Goal: Task Accomplishment & Management: Complete application form

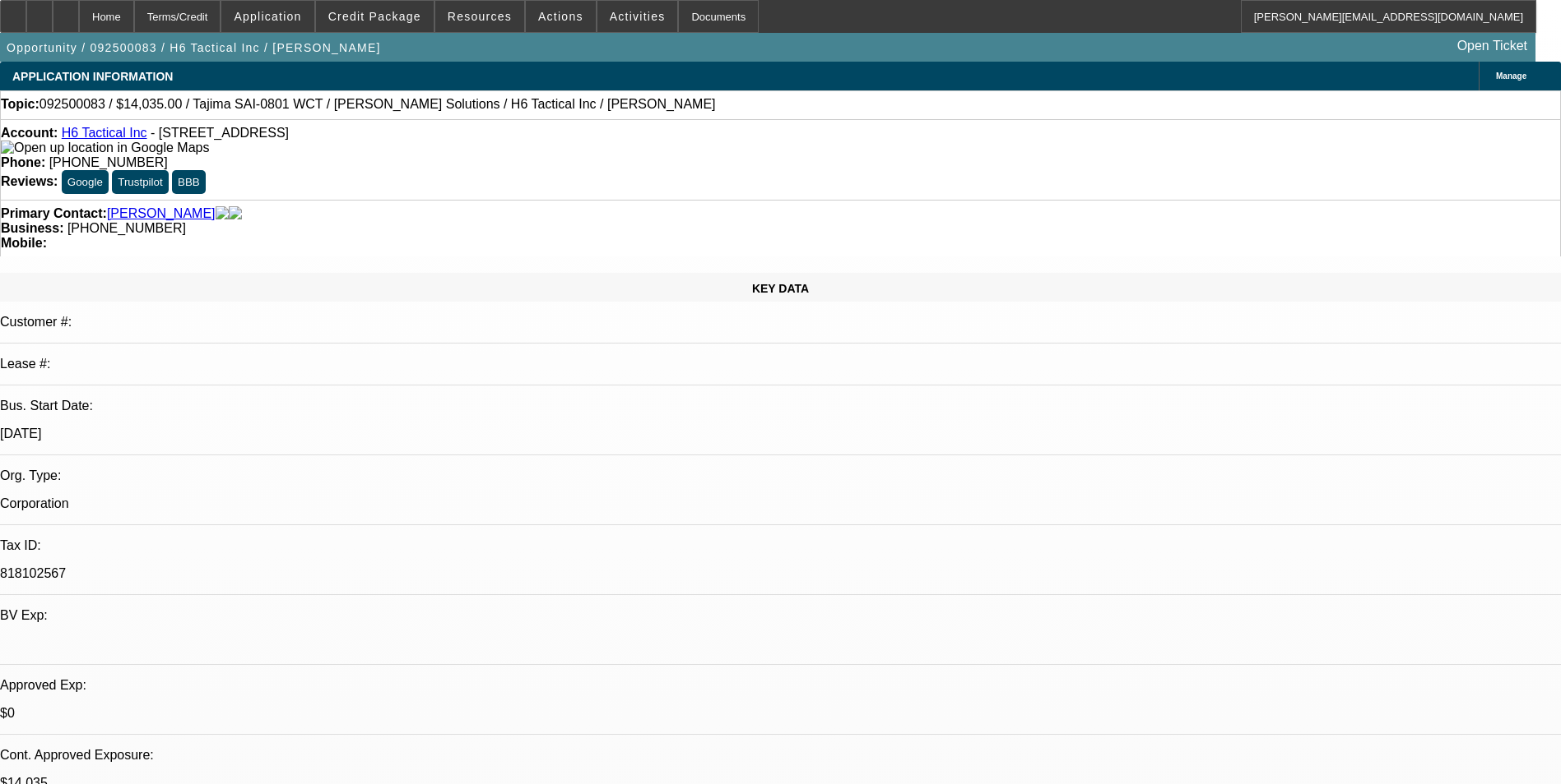
select select "0"
select select "2"
select select "0"
select select "6"
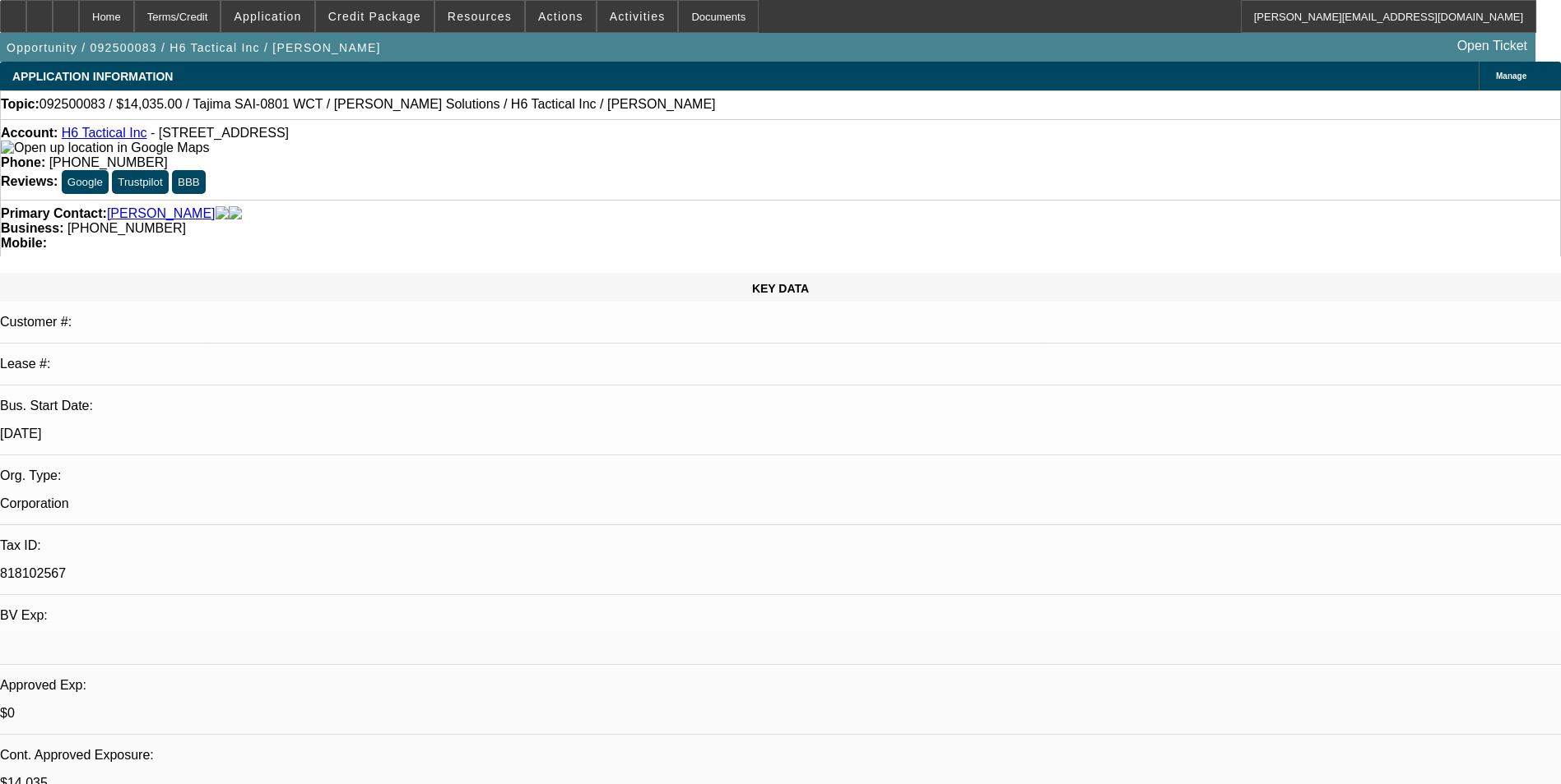
select select "0"
select select "2"
select select "0"
select select "6"
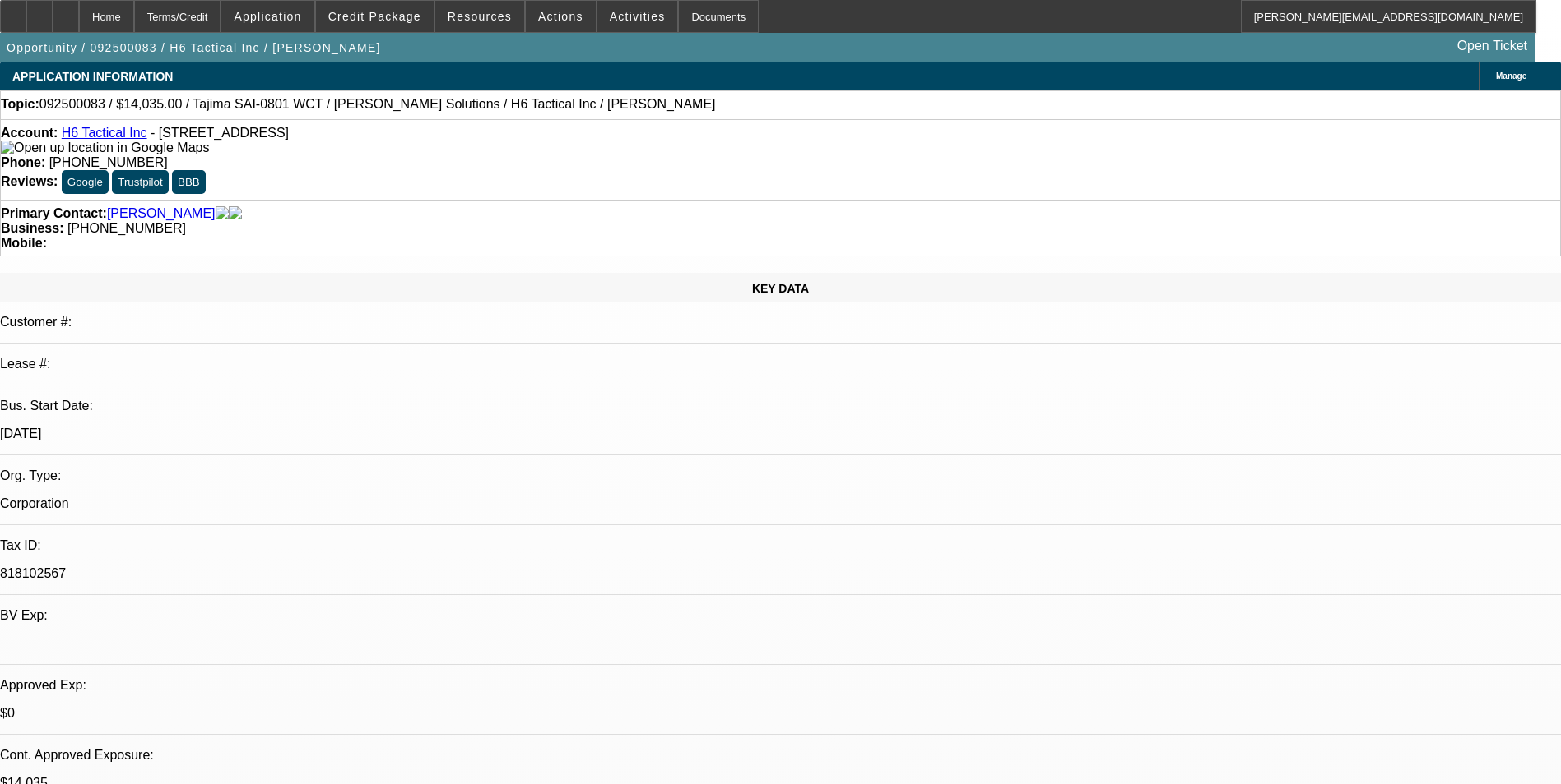
select select "0"
select select "2"
select select "0"
select select "6"
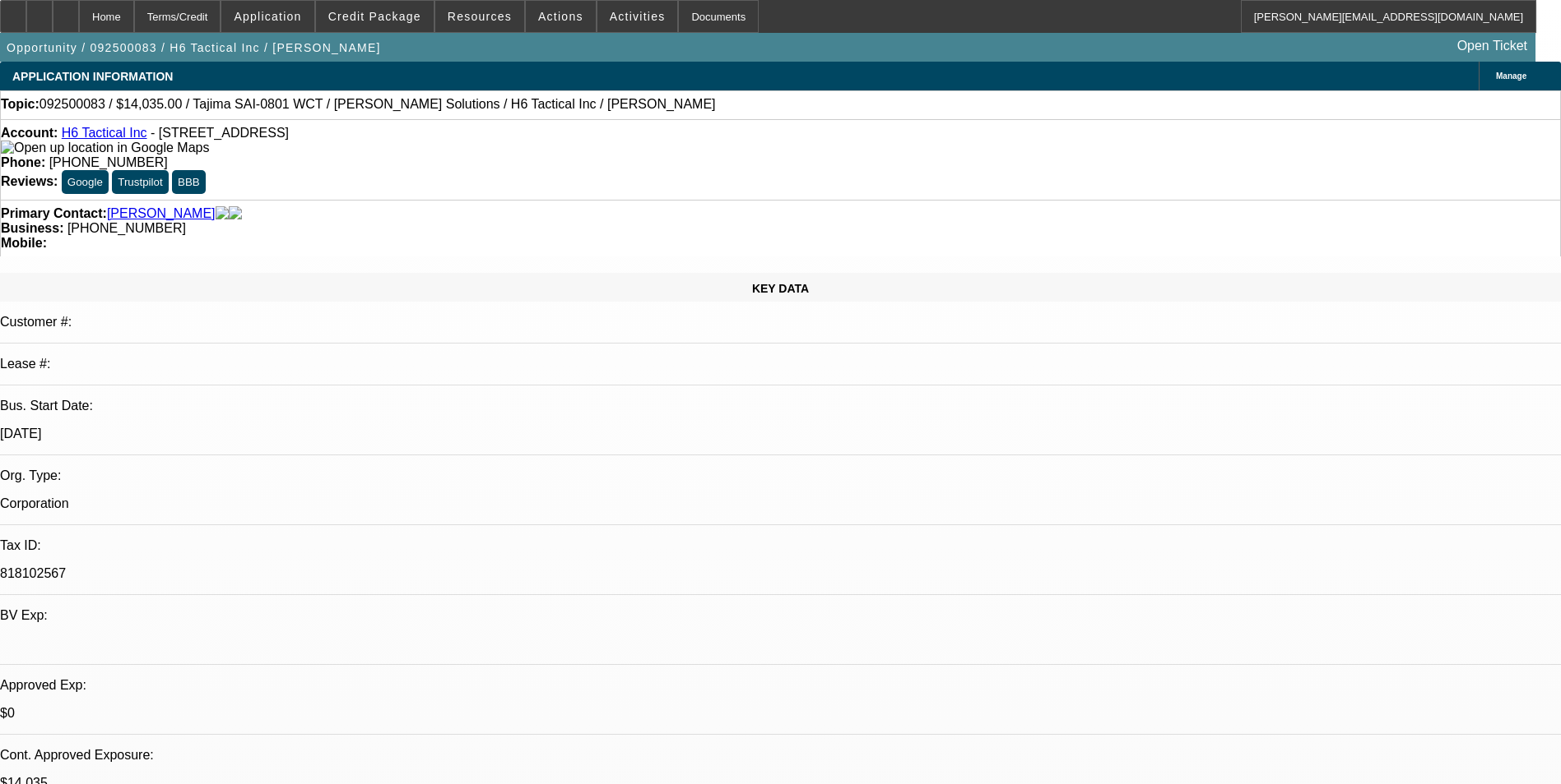
select select "0"
select select "2"
select select "0"
select select "6"
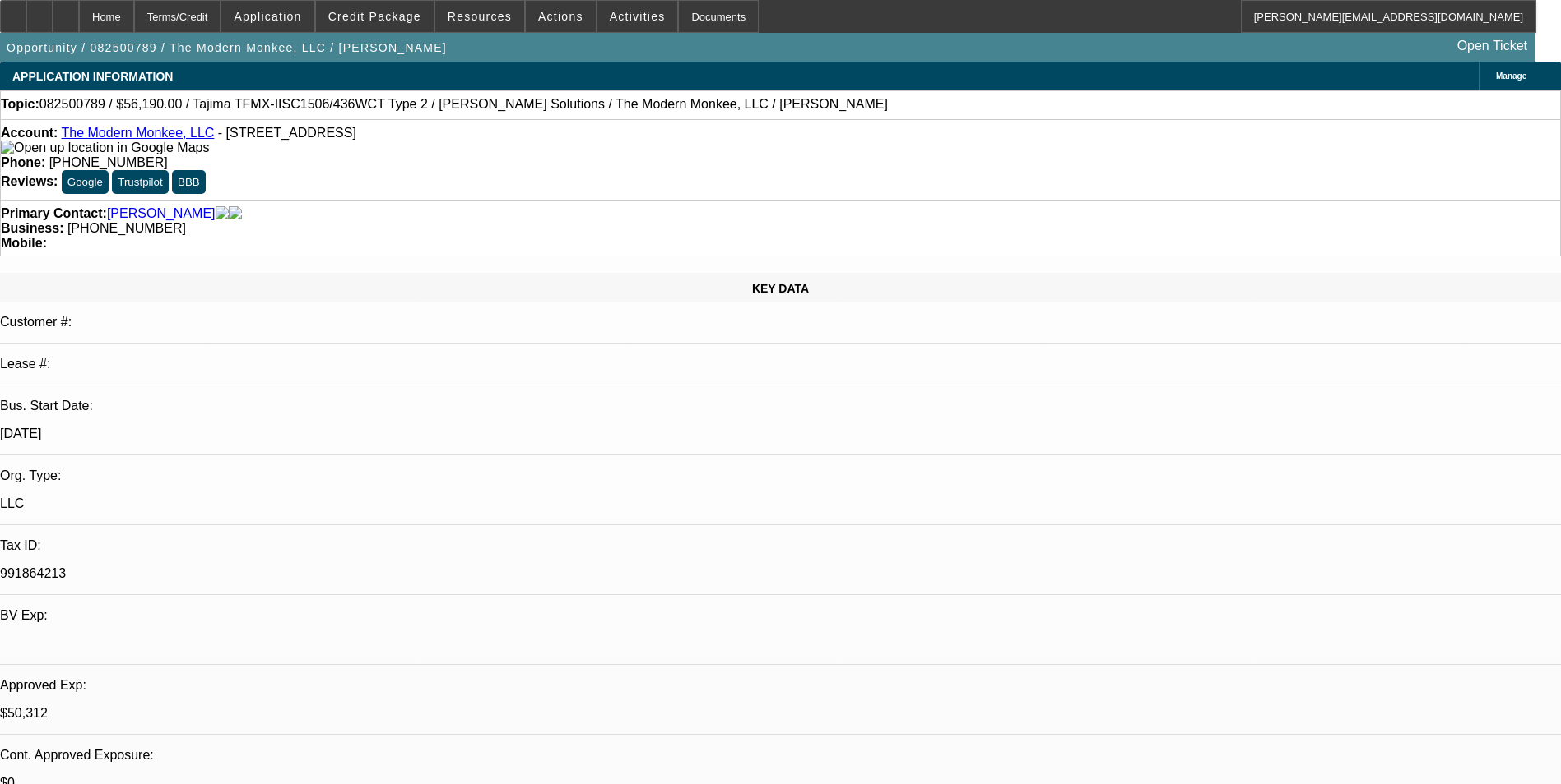
select select "0"
select select "2"
select select "0"
select select "6"
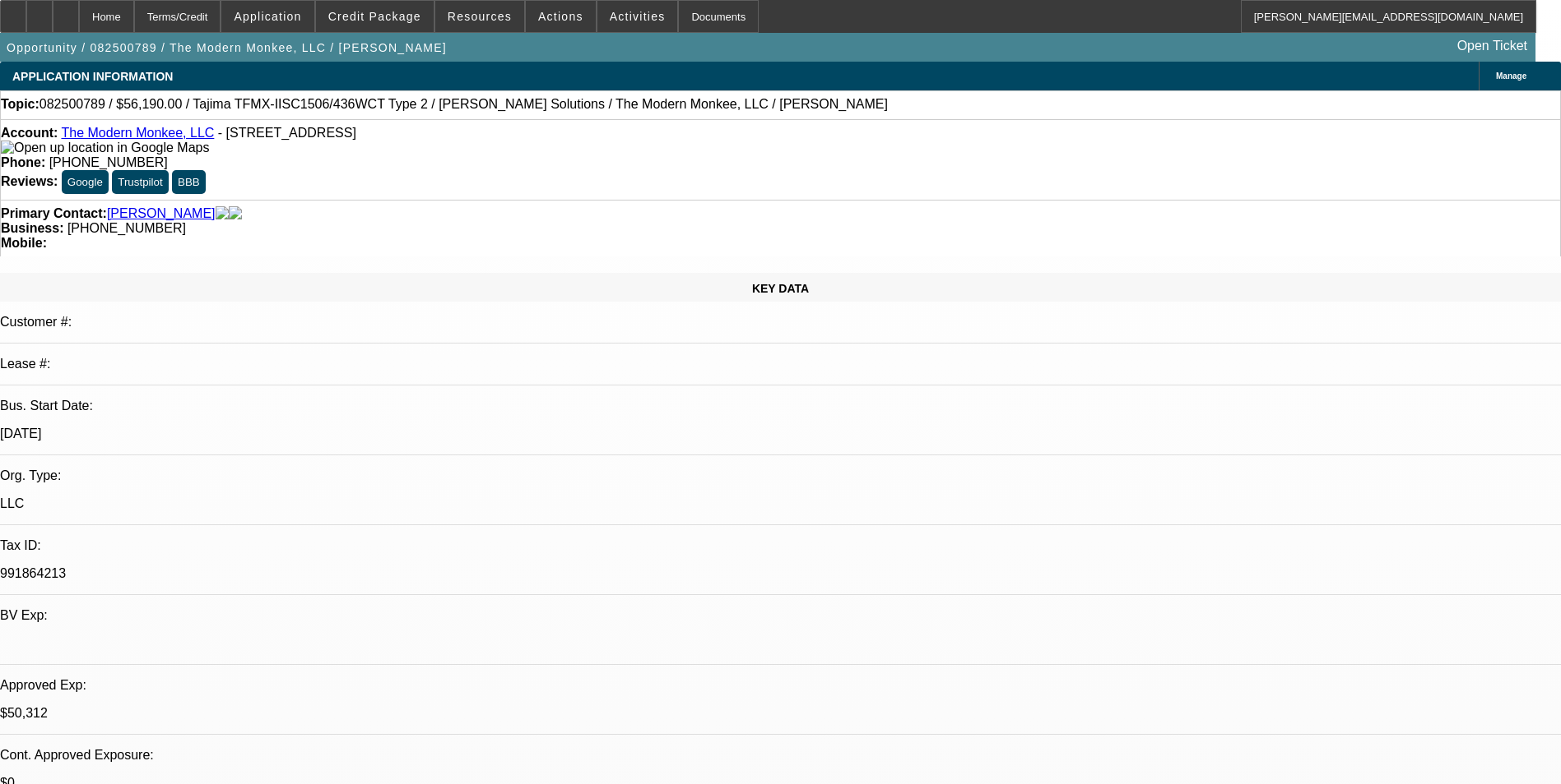
select select "0"
select select "2"
select select "0"
select select "6"
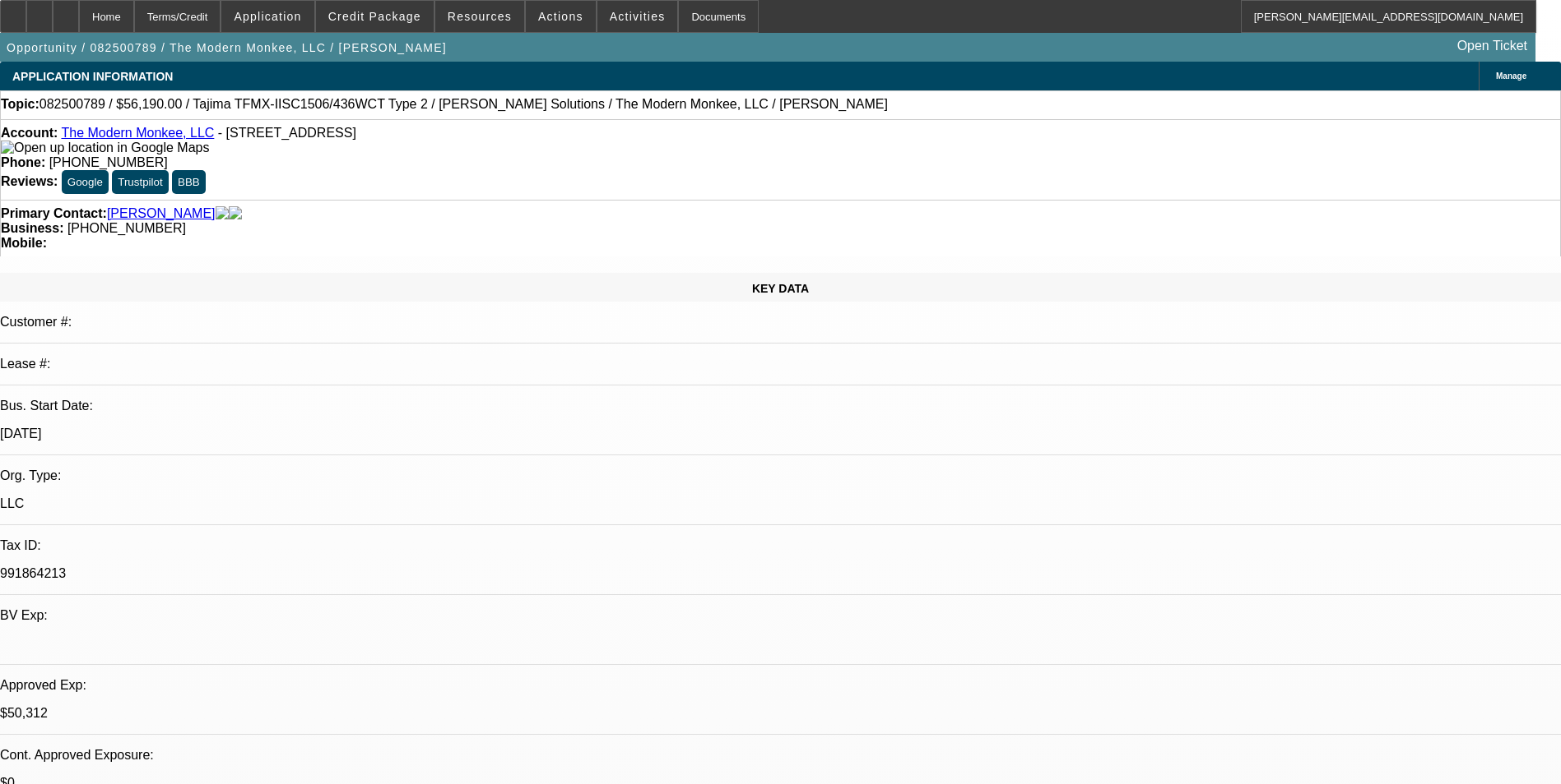
select select "0.15"
select select "2"
select select "0"
select select "6"
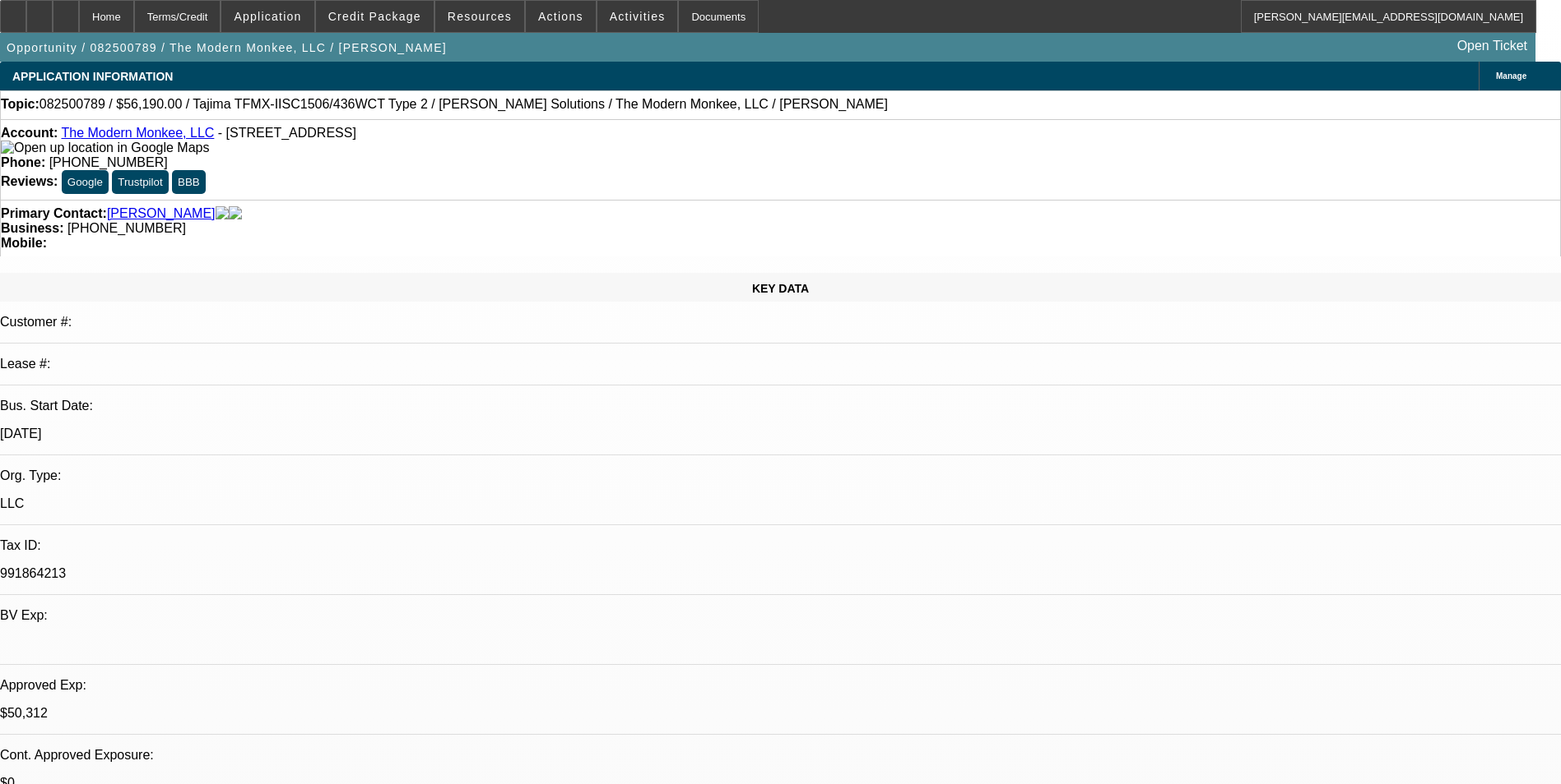
select select "0.15"
select select "2"
select select "0.1"
select select "4"
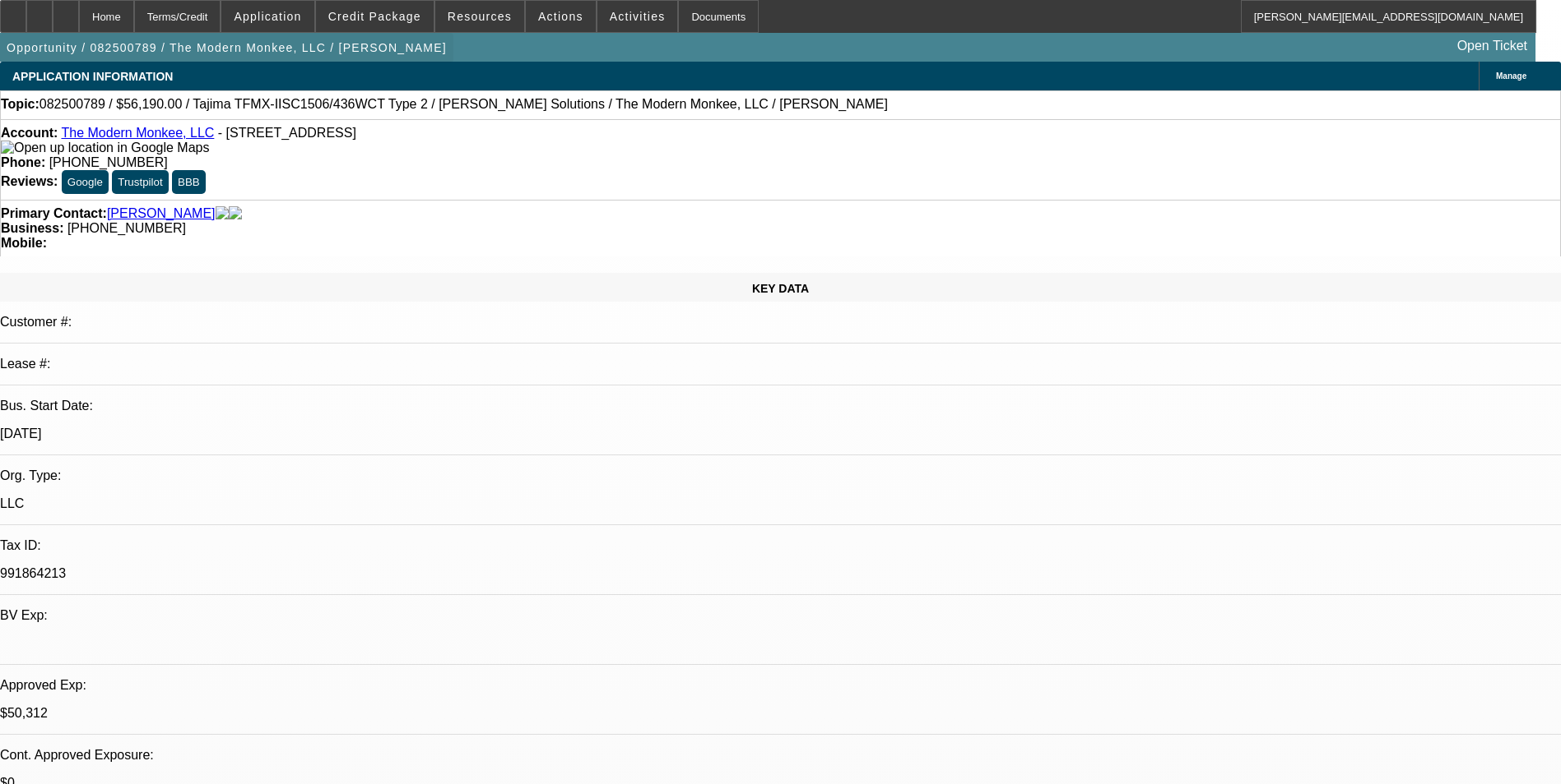
scroll to position [1974, 0]
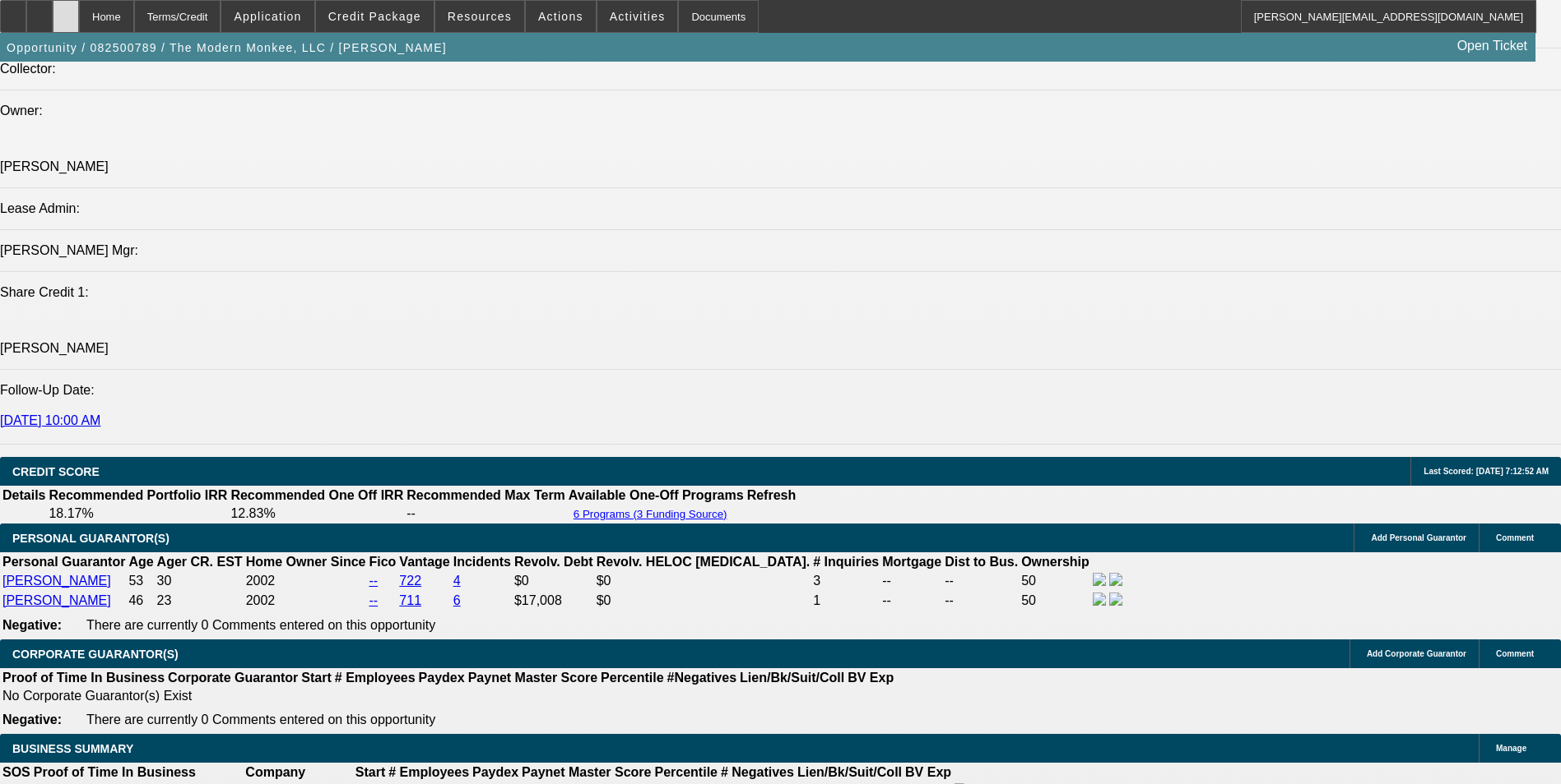
click at [79, 25] on div at bounding box center [66, 16] width 27 height 33
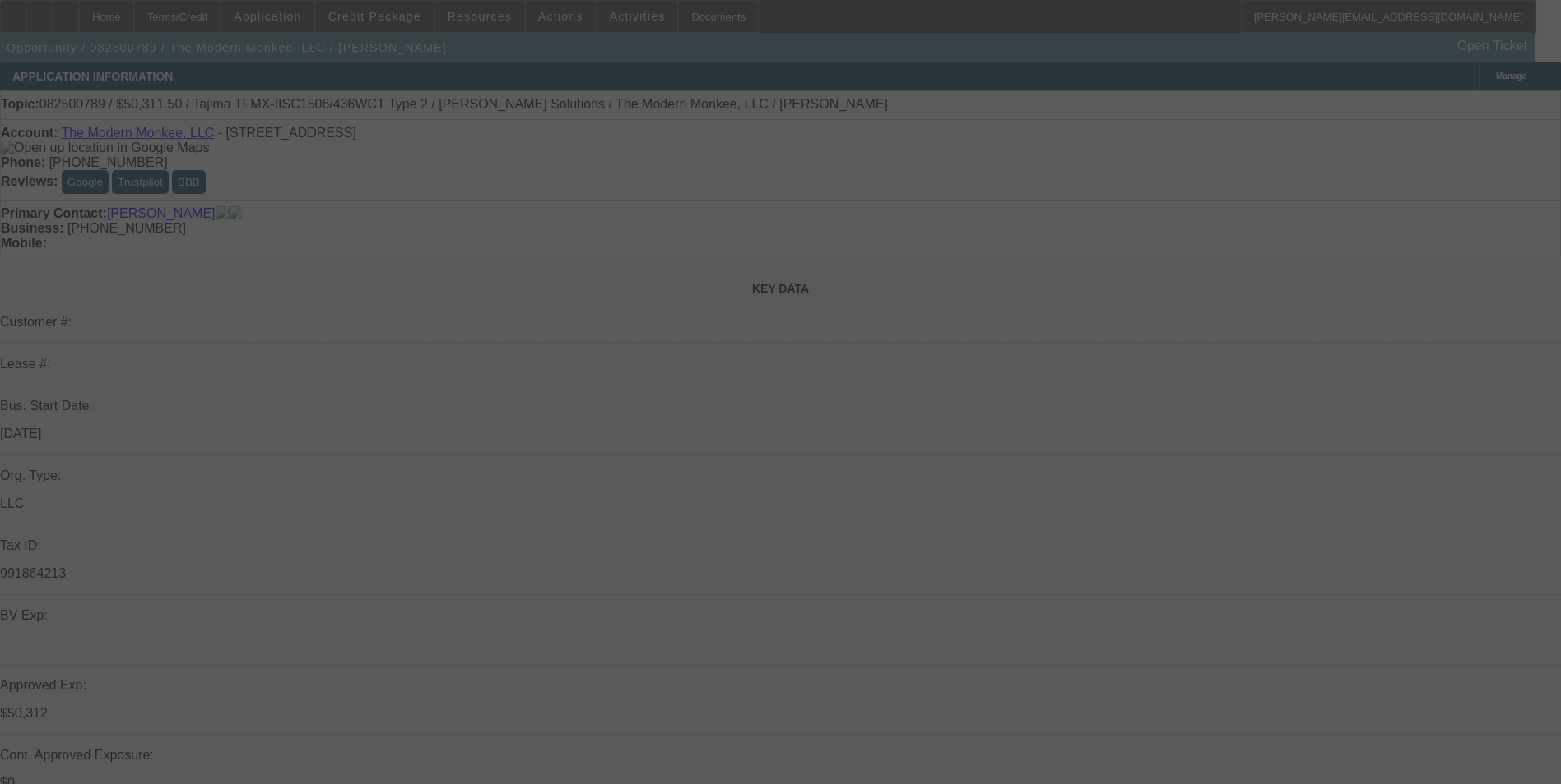
select select "0"
select select "2"
select select "0"
select select "2"
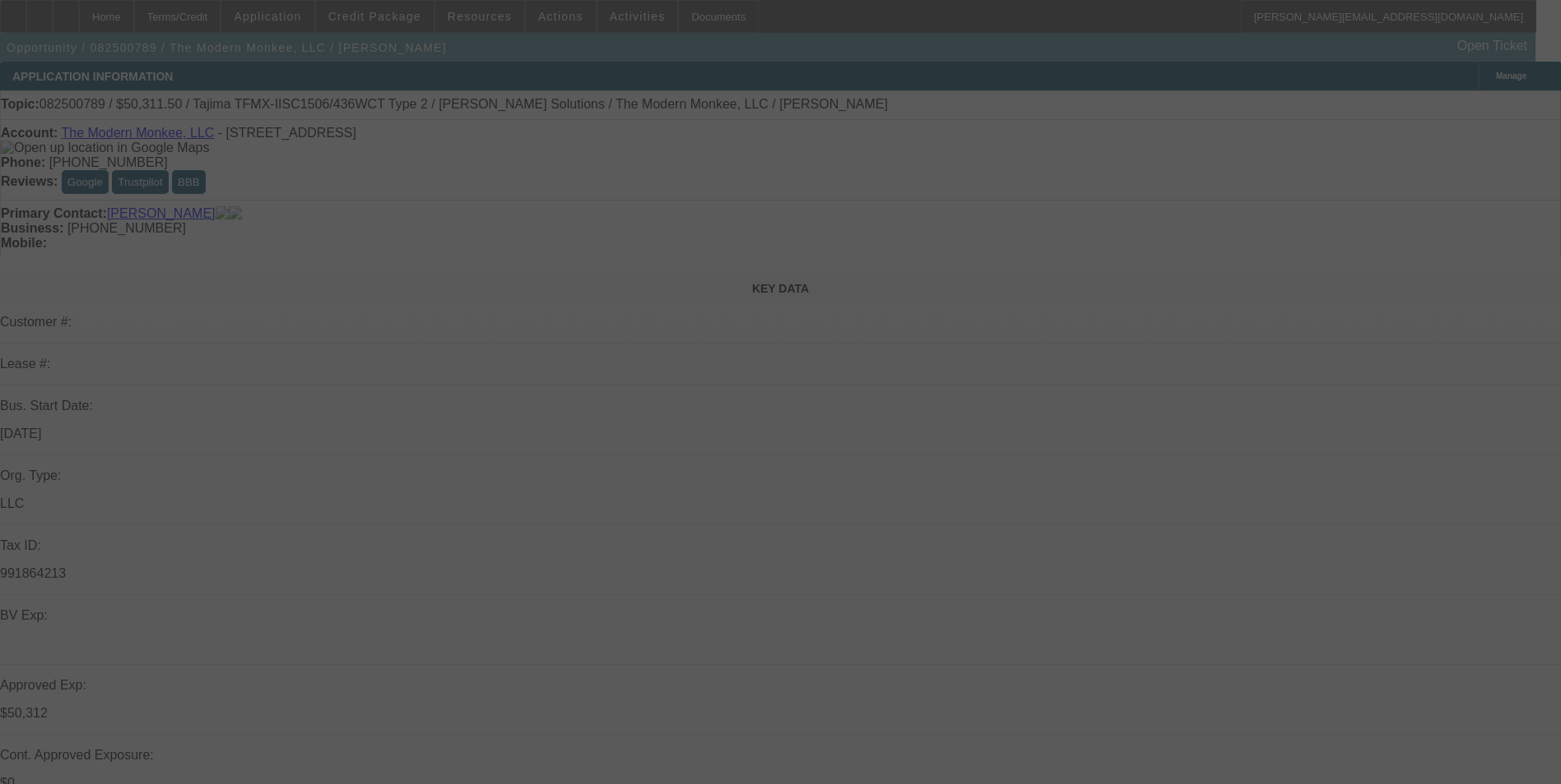
select select "0"
select select "0.15"
select select "2"
select select "0"
select select "0.15"
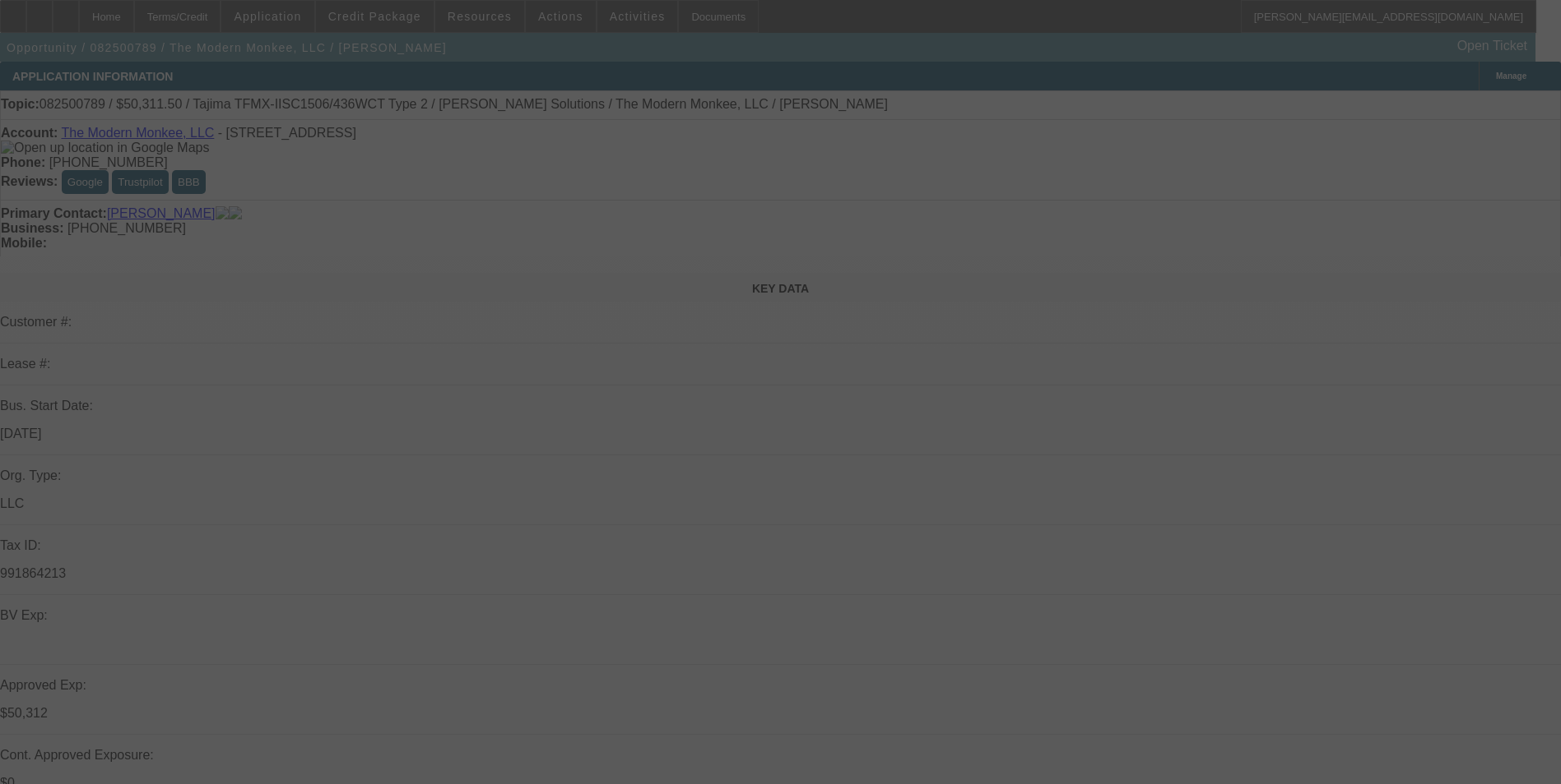
select select "2"
select select "0.1"
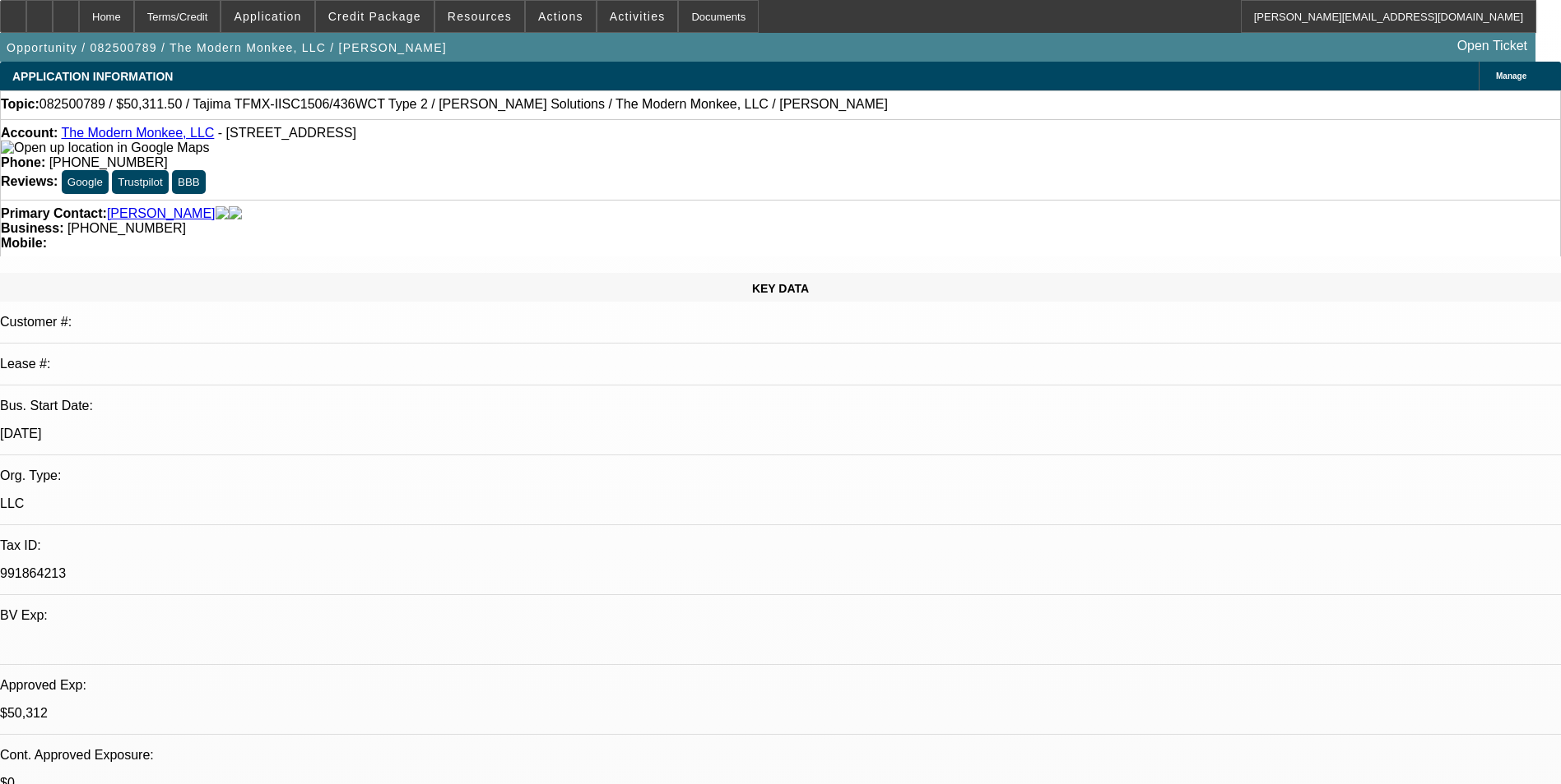
select select "1"
select select "2"
select select "6"
select select "1"
select select "2"
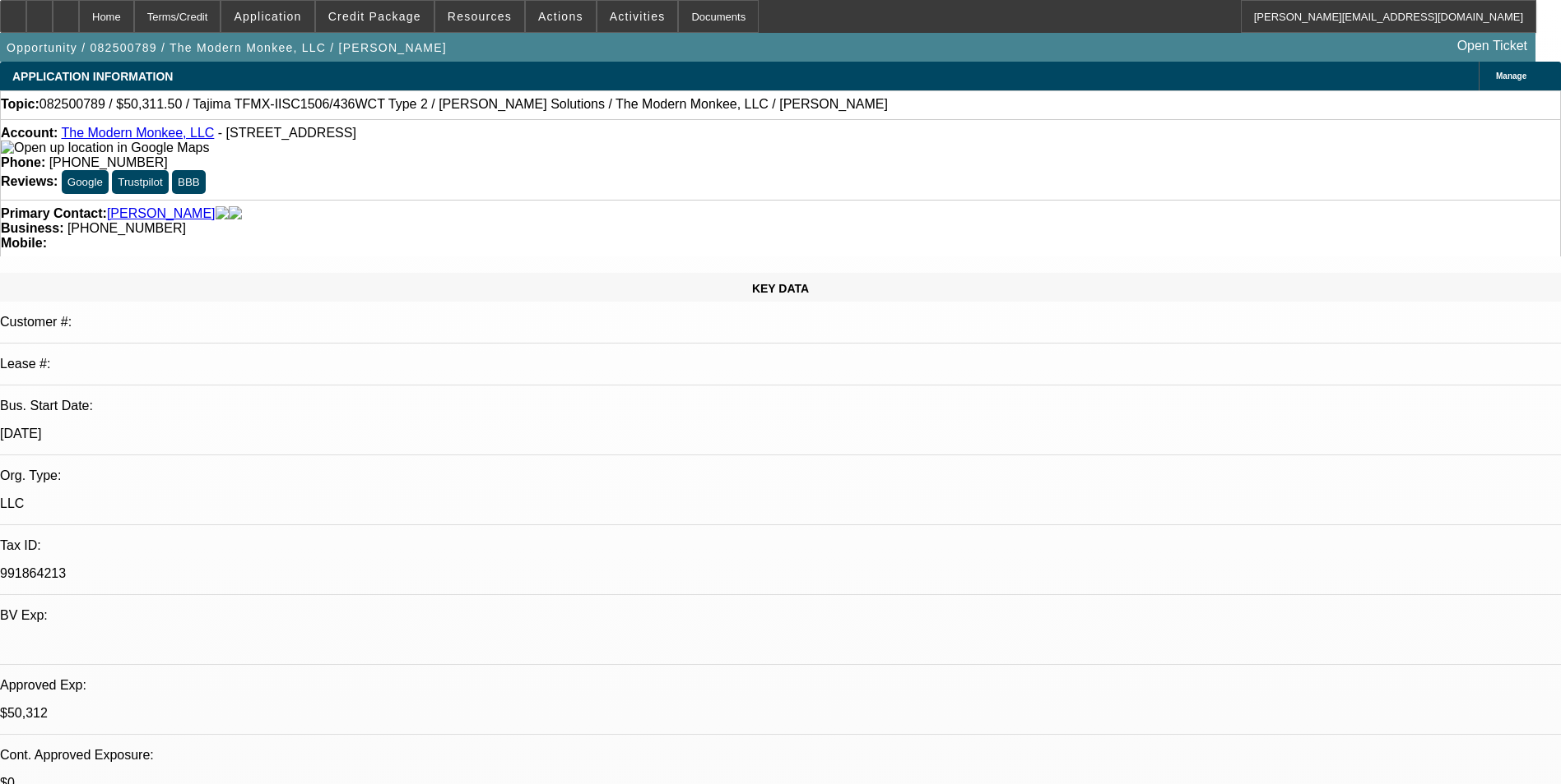
select select "6"
select select "1"
select select "2"
select select "6"
select select "1"
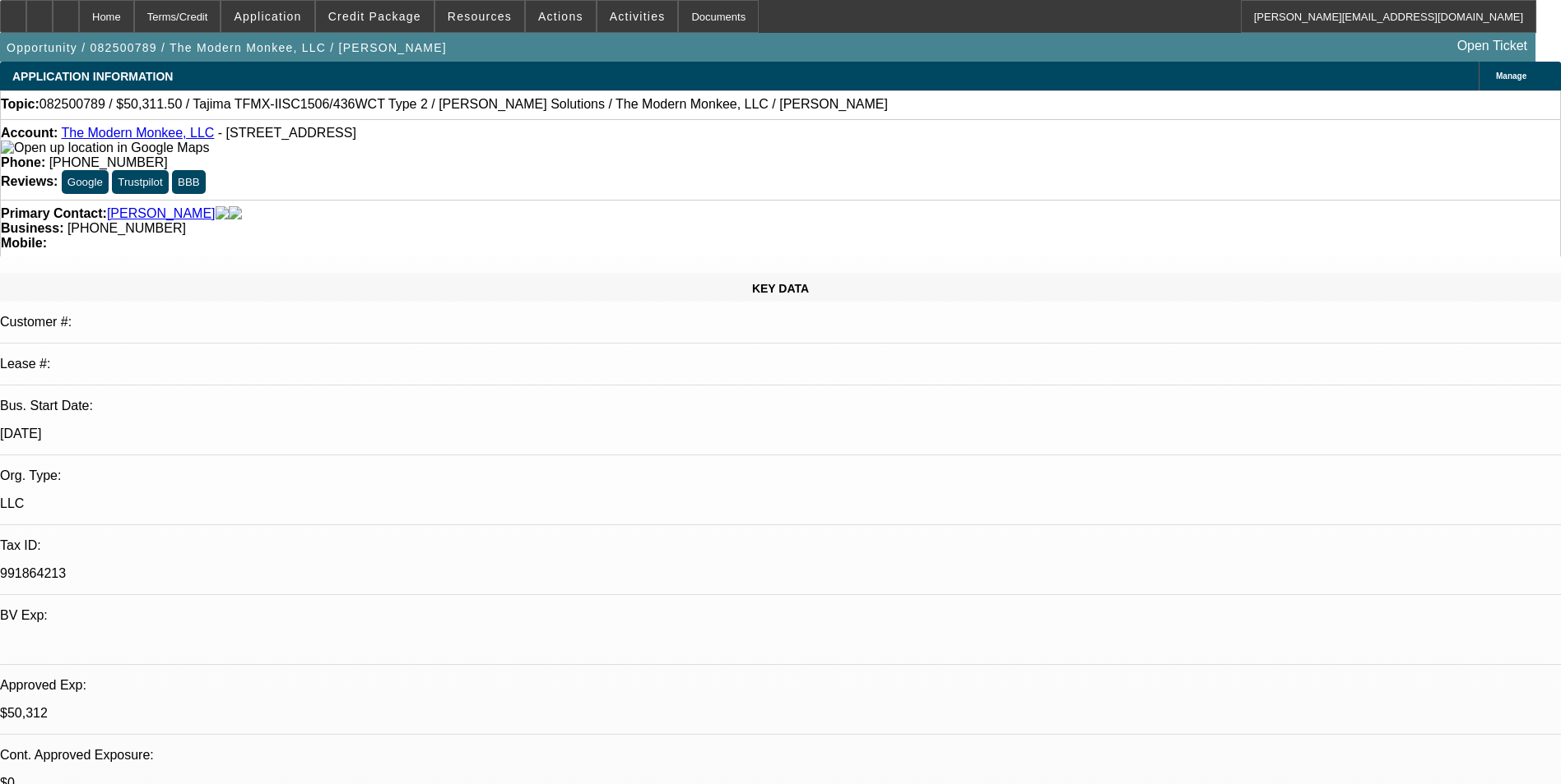
select select "2"
select select "4"
